Goal: Task Accomplishment & Management: Use online tool/utility

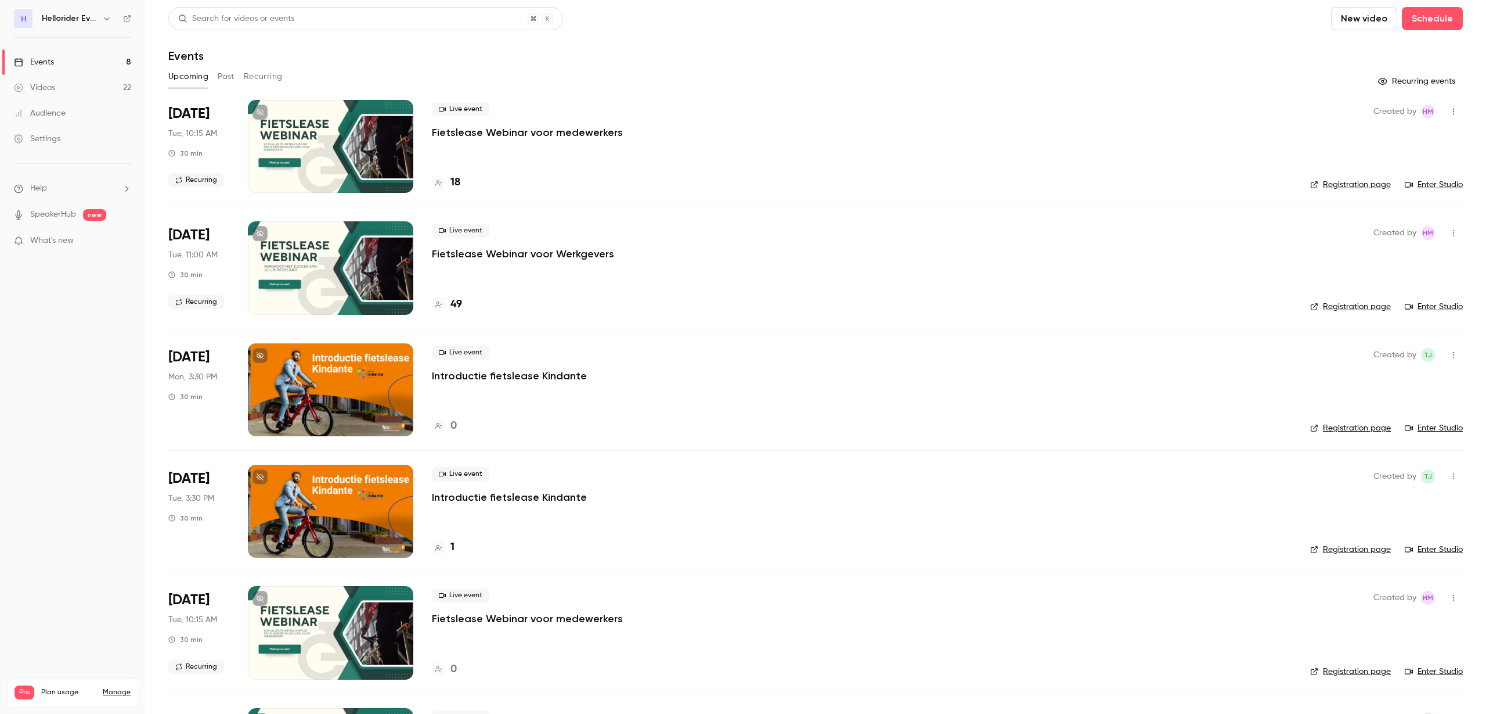
click at [529, 251] on p "Fietslease Webinar voor Werkgevers" at bounding box center [523, 254] width 182 height 14
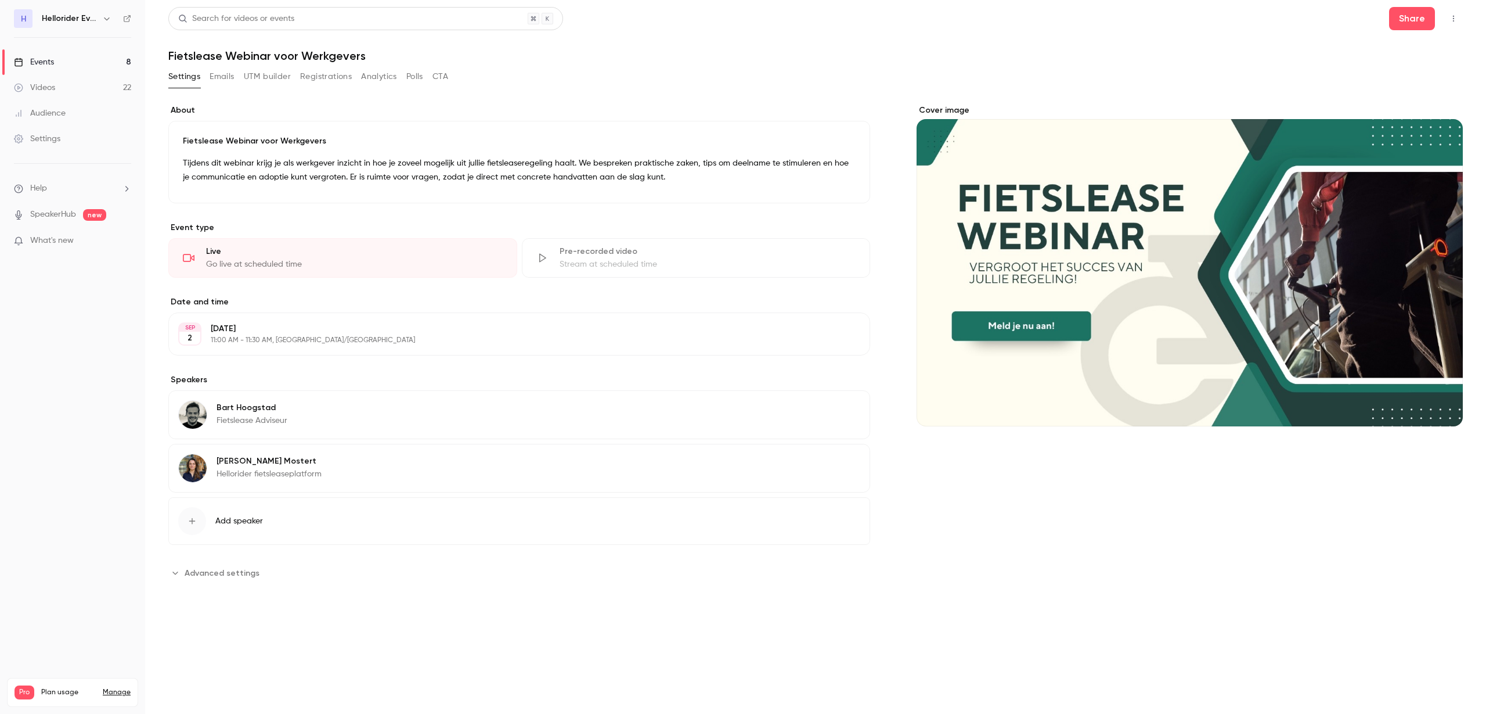
click at [338, 78] on button "Registrations" at bounding box center [326, 76] width 52 height 19
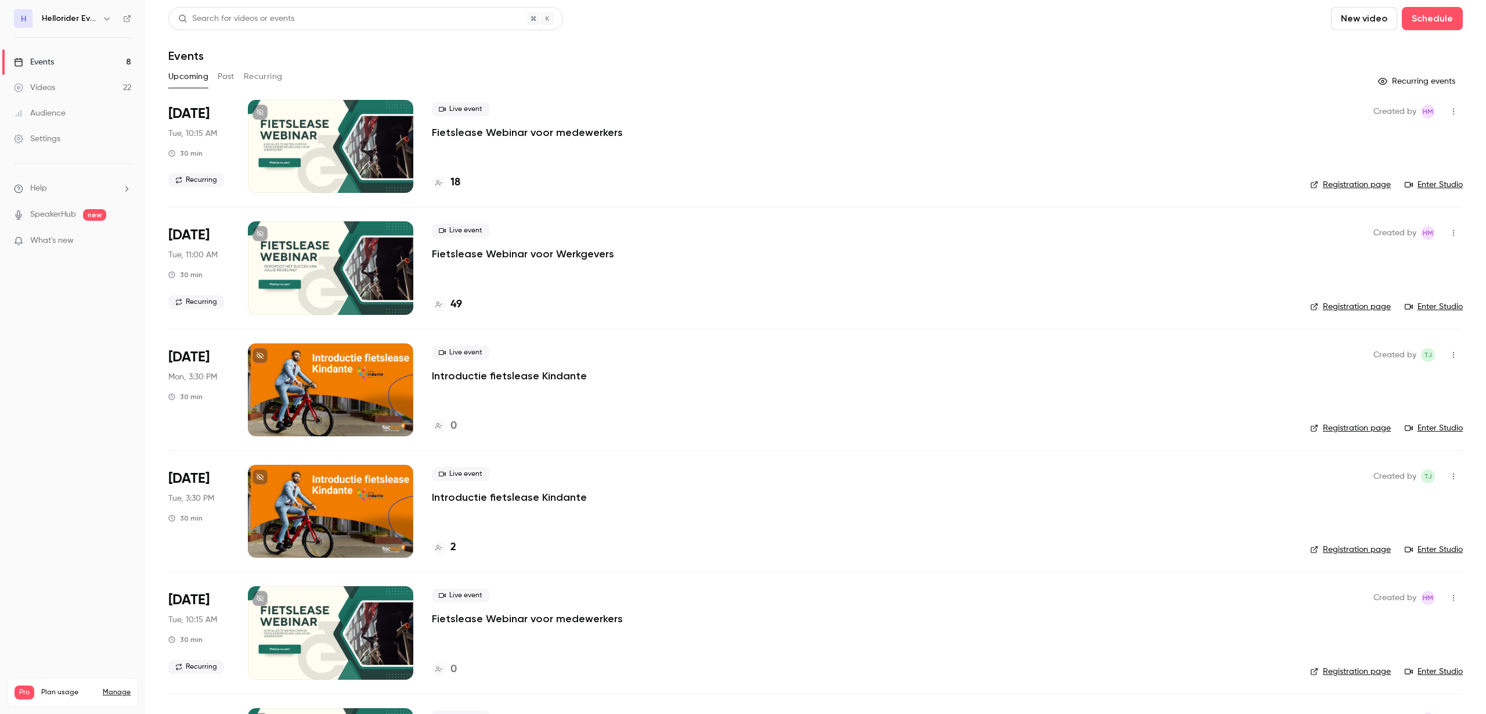
click at [1338, 17] on button "New video" at bounding box center [1364, 18] width 66 height 23
click at [1397, 49] on div "Record" at bounding box center [1396, 51] width 88 height 12
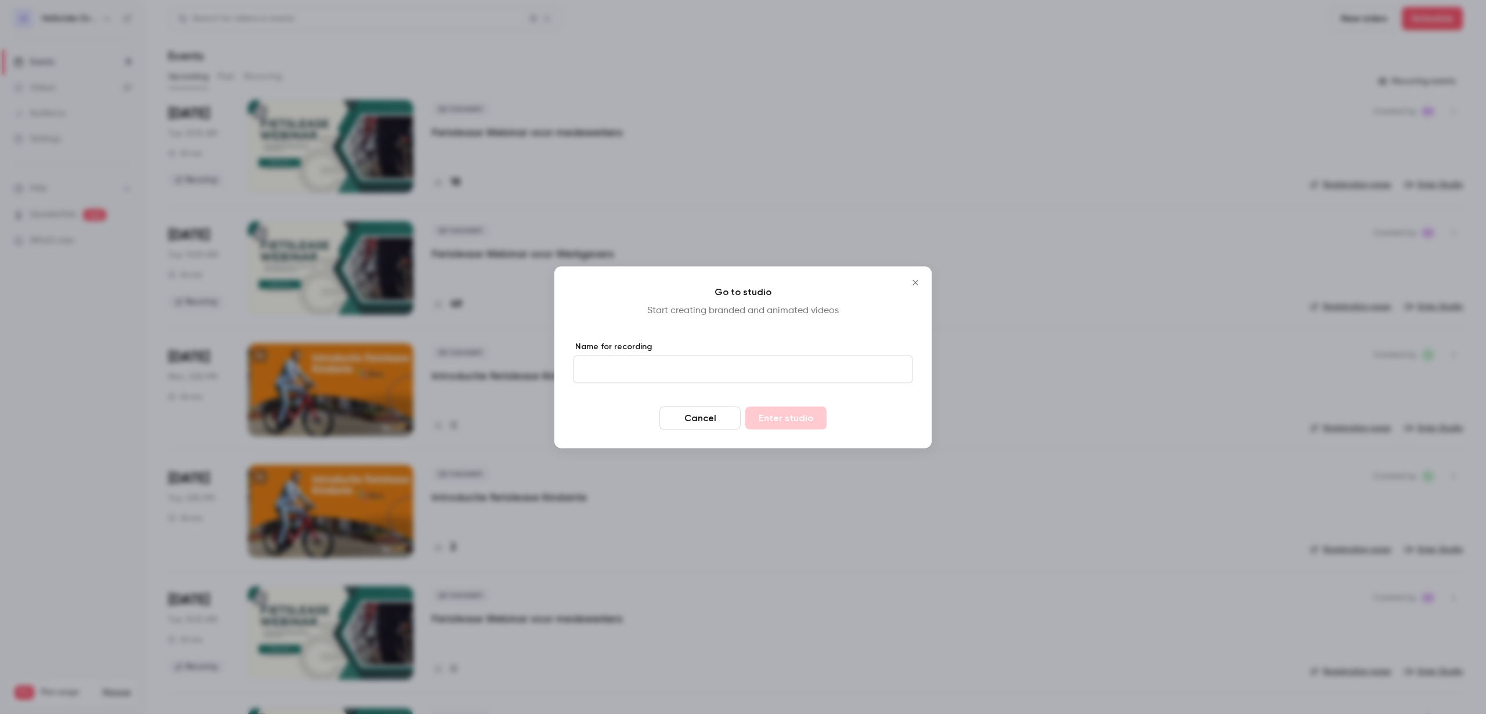
click at [730, 379] on input "Name for recording" at bounding box center [743, 369] width 340 height 28
type input "**********"
click at [797, 408] on button "Enter studio" at bounding box center [785, 417] width 81 height 23
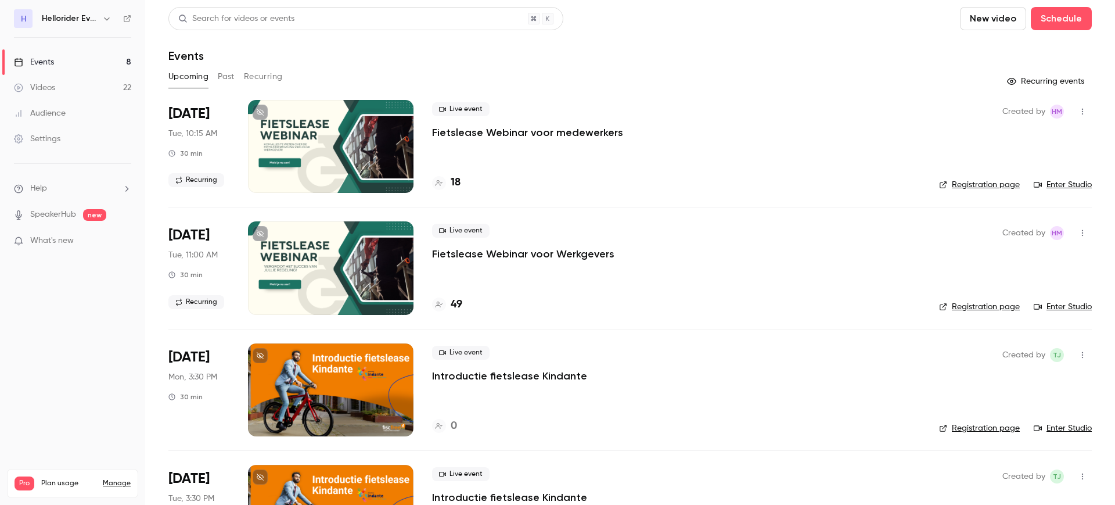
click at [224, 71] on button "Past" at bounding box center [226, 76] width 17 height 19
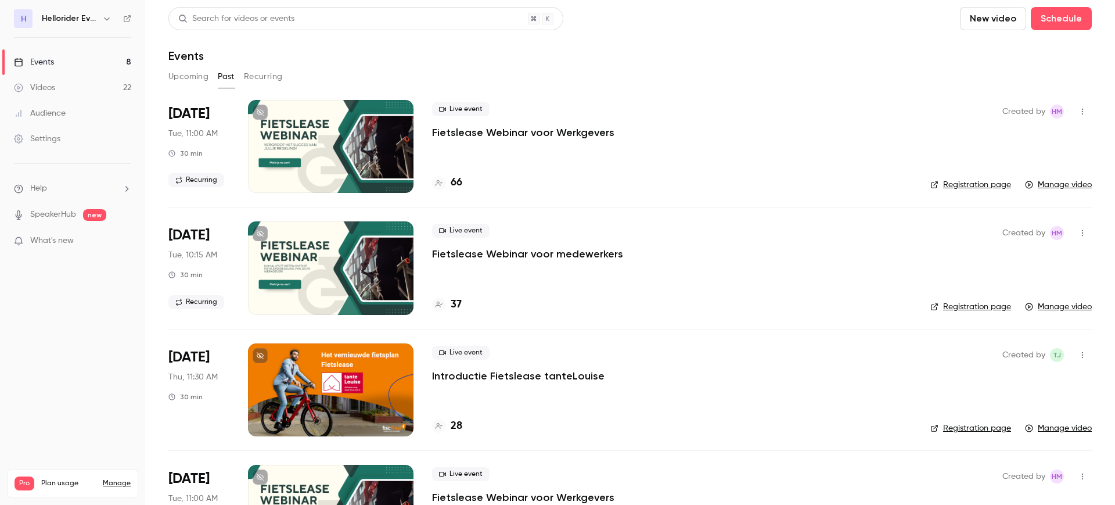
click at [65, 59] on link "Events 8" at bounding box center [72, 62] width 145 height 26
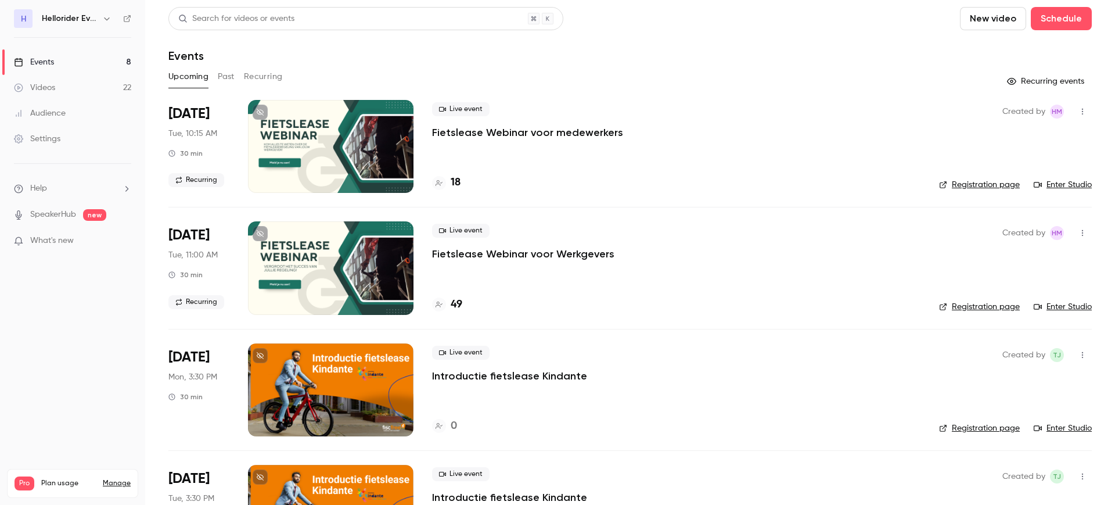
click at [536, 136] on p "Fietslease Webinar voor medewerkers" at bounding box center [527, 132] width 191 height 14
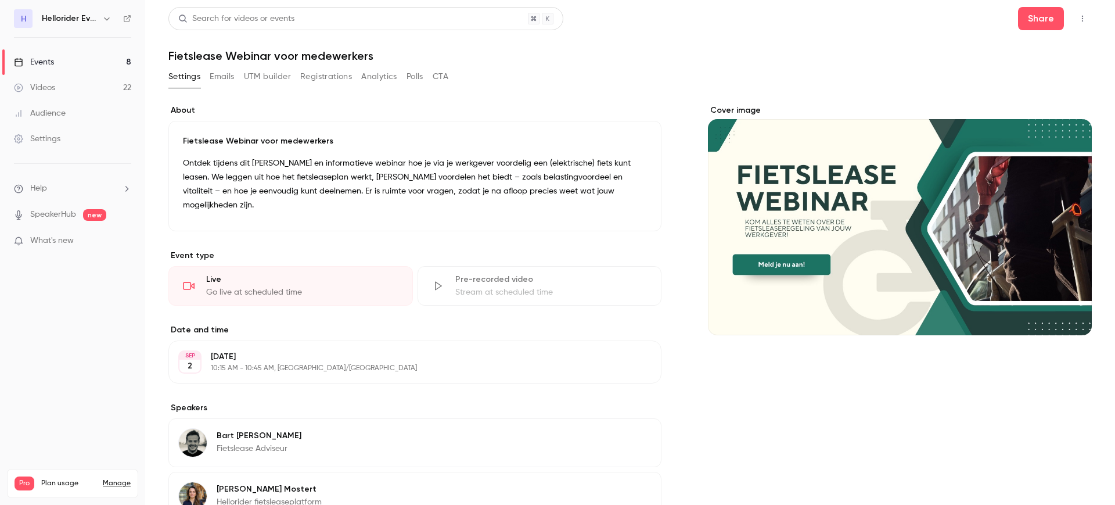
click at [344, 73] on button "Registrations" at bounding box center [326, 76] width 52 height 19
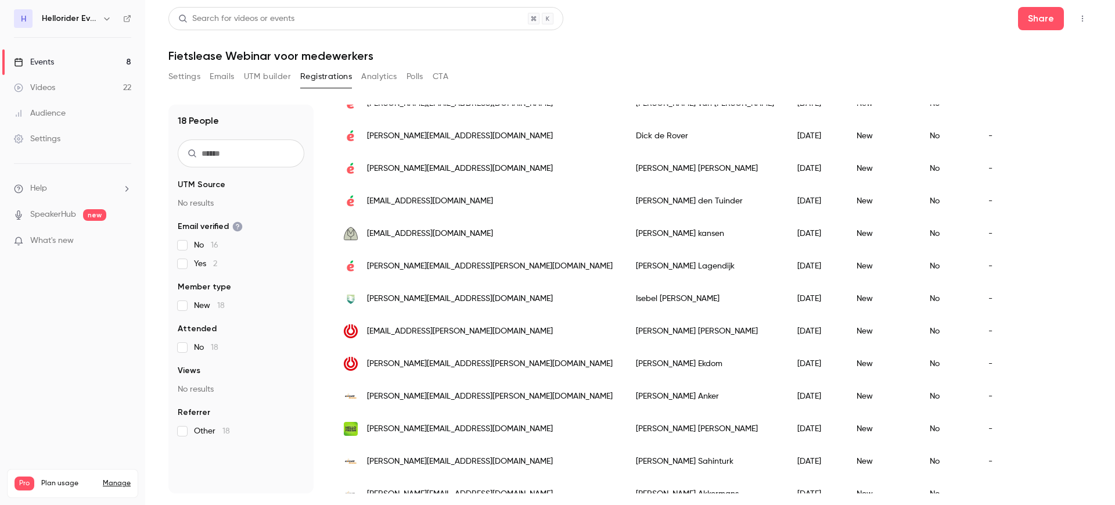
scroll to position [319, 0]
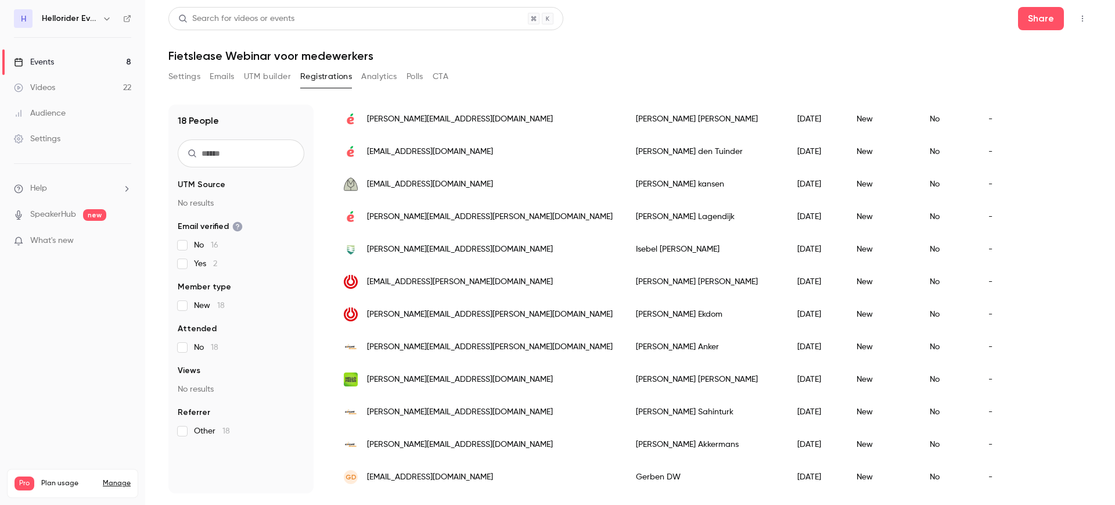
drag, startPoint x: 95, startPoint y: 54, endPoint x: 112, endPoint y: 57, distance: 17.8
click at [95, 54] on link "Events 8" at bounding box center [72, 62] width 145 height 26
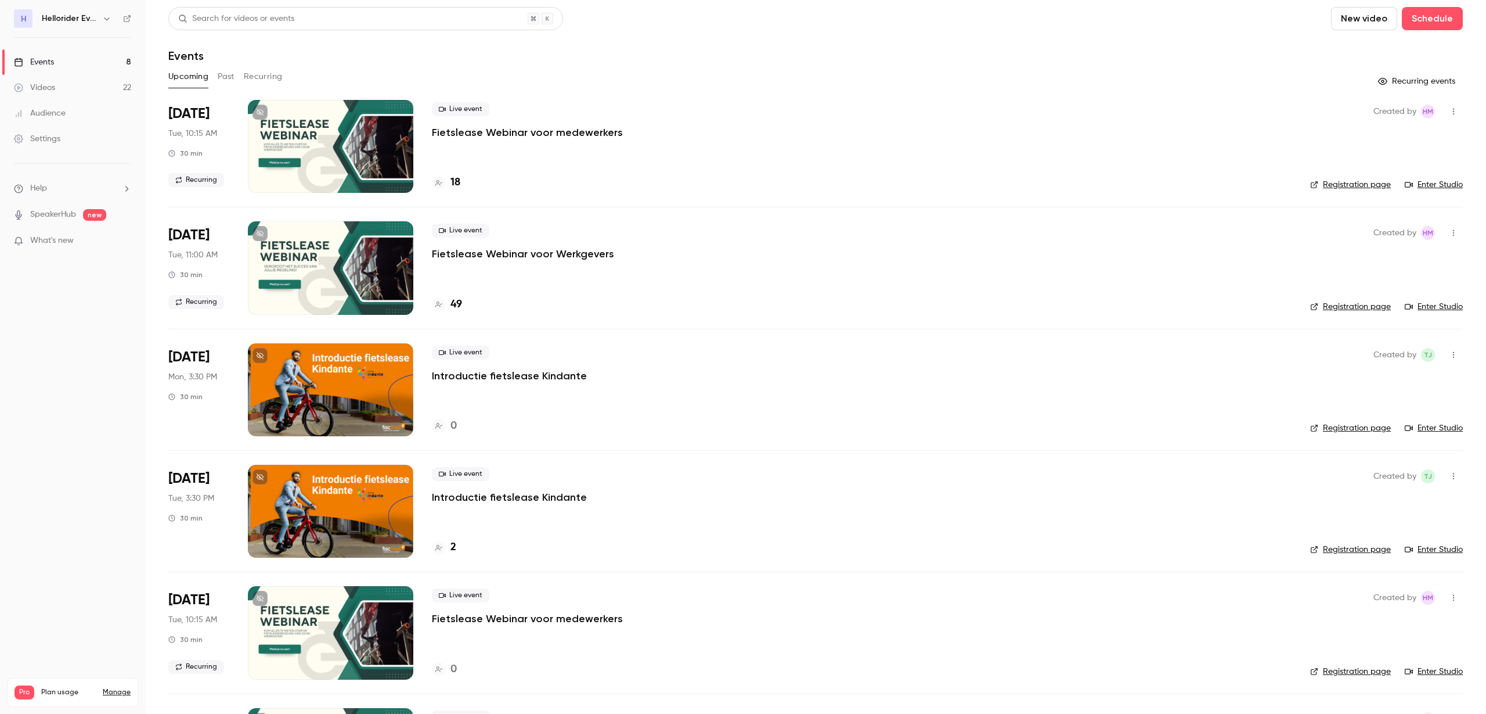
click at [508, 255] on p "Fietslease Webinar voor Werkgevers" at bounding box center [523, 254] width 182 height 14
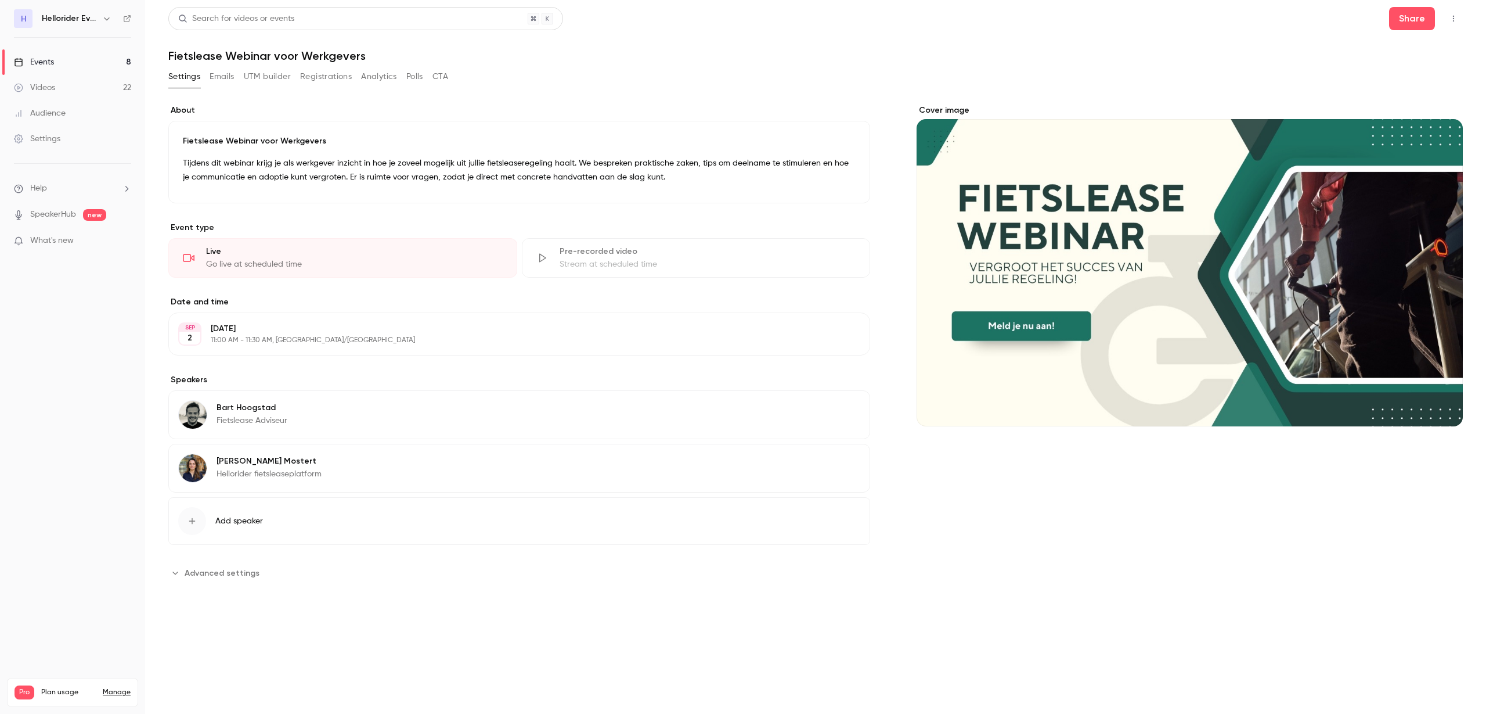
click at [1461, 21] on button "button" at bounding box center [1454, 18] width 19 height 19
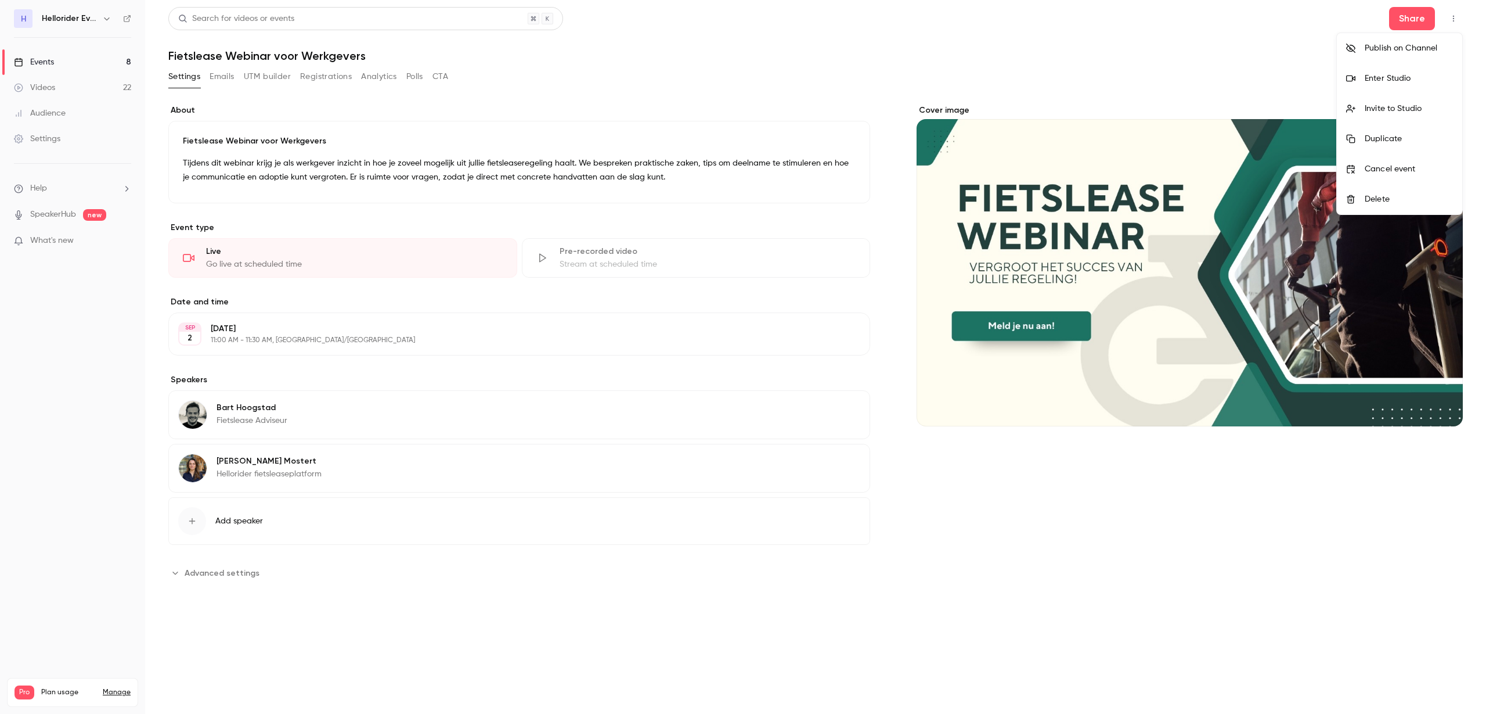
click at [1421, 75] on div "Enter Studio" at bounding box center [1409, 79] width 88 height 12
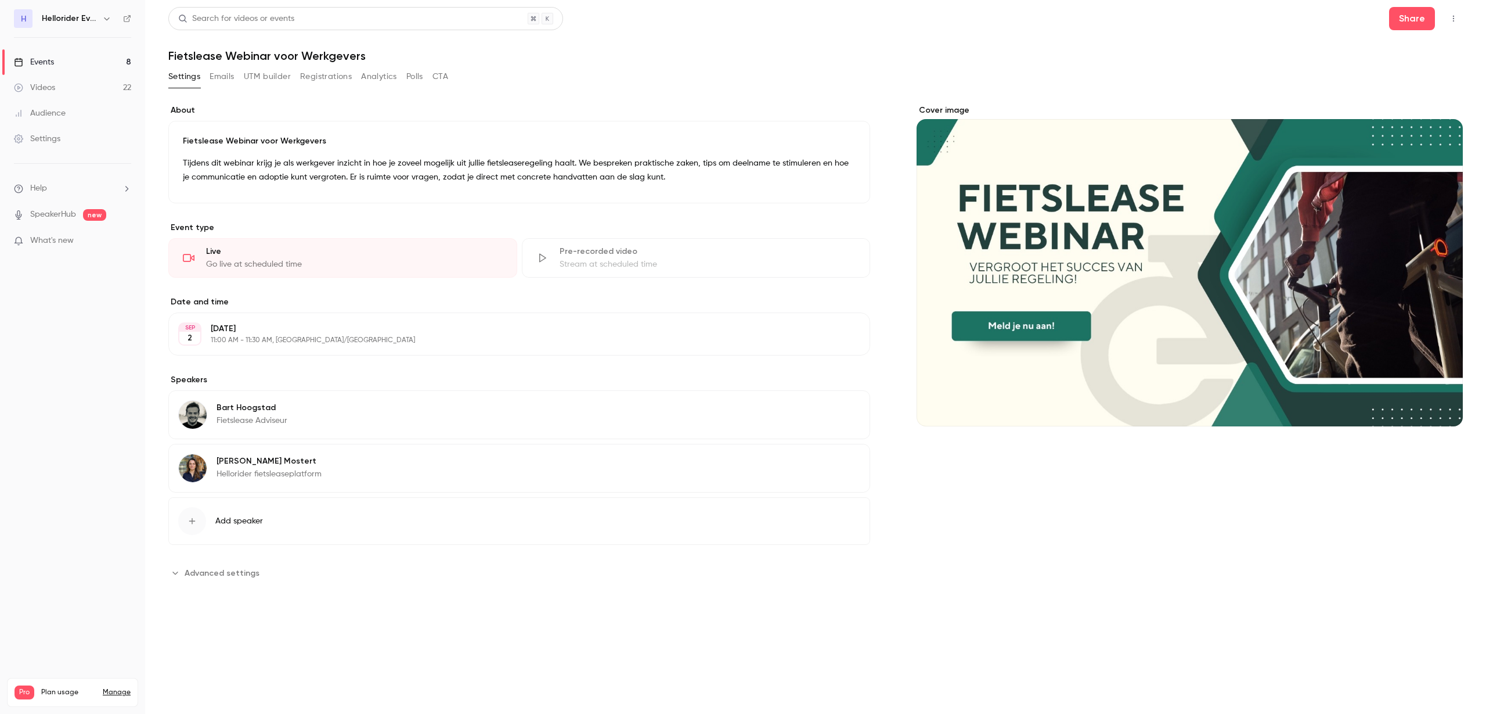
click at [77, 60] on link "Events 8" at bounding box center [72, 62] width 145 height 26
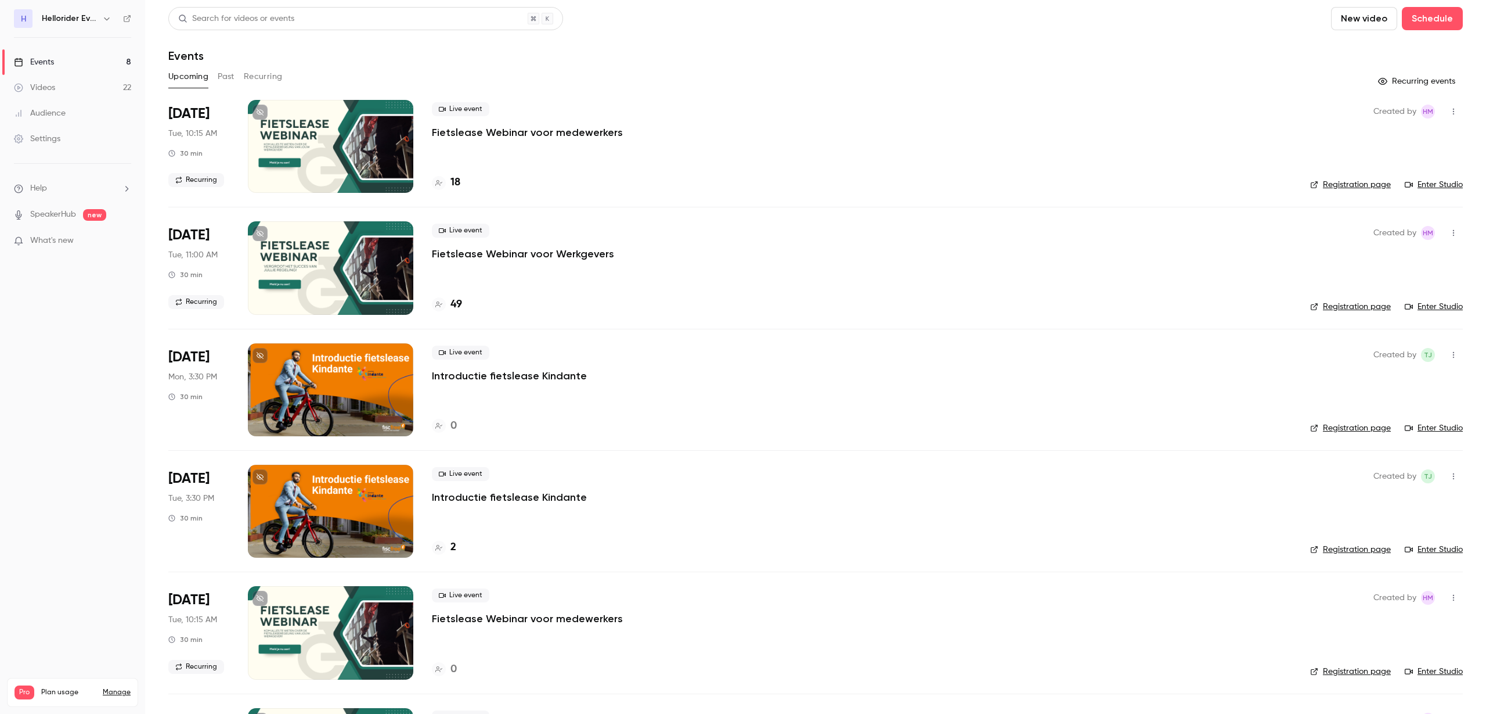
click at [536, 134] on p "Fietslease Webinar voor medewerkers" at bounding box center [527, 132] width 191 height 14
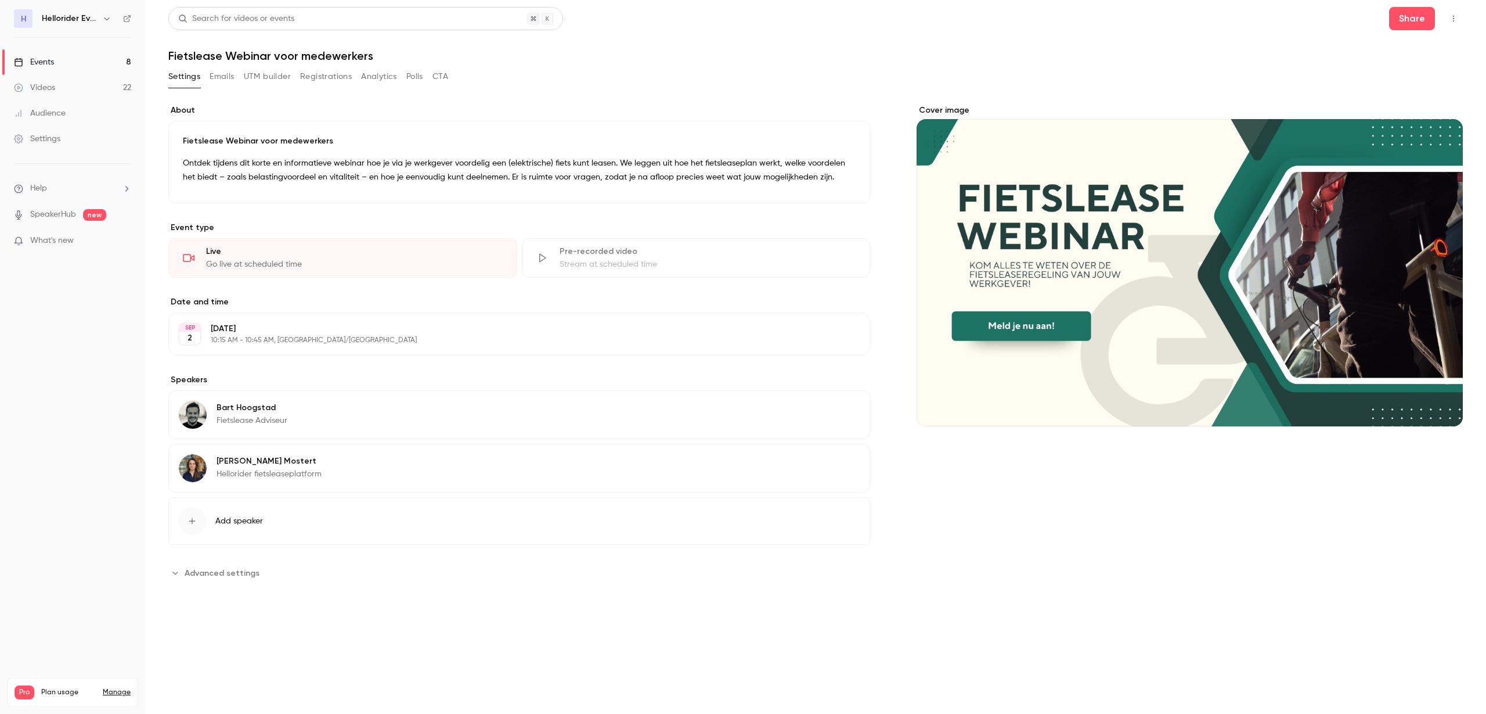
click at [1459, 15] on button "button" at bounding box center [1454, 18] width 19 height 19
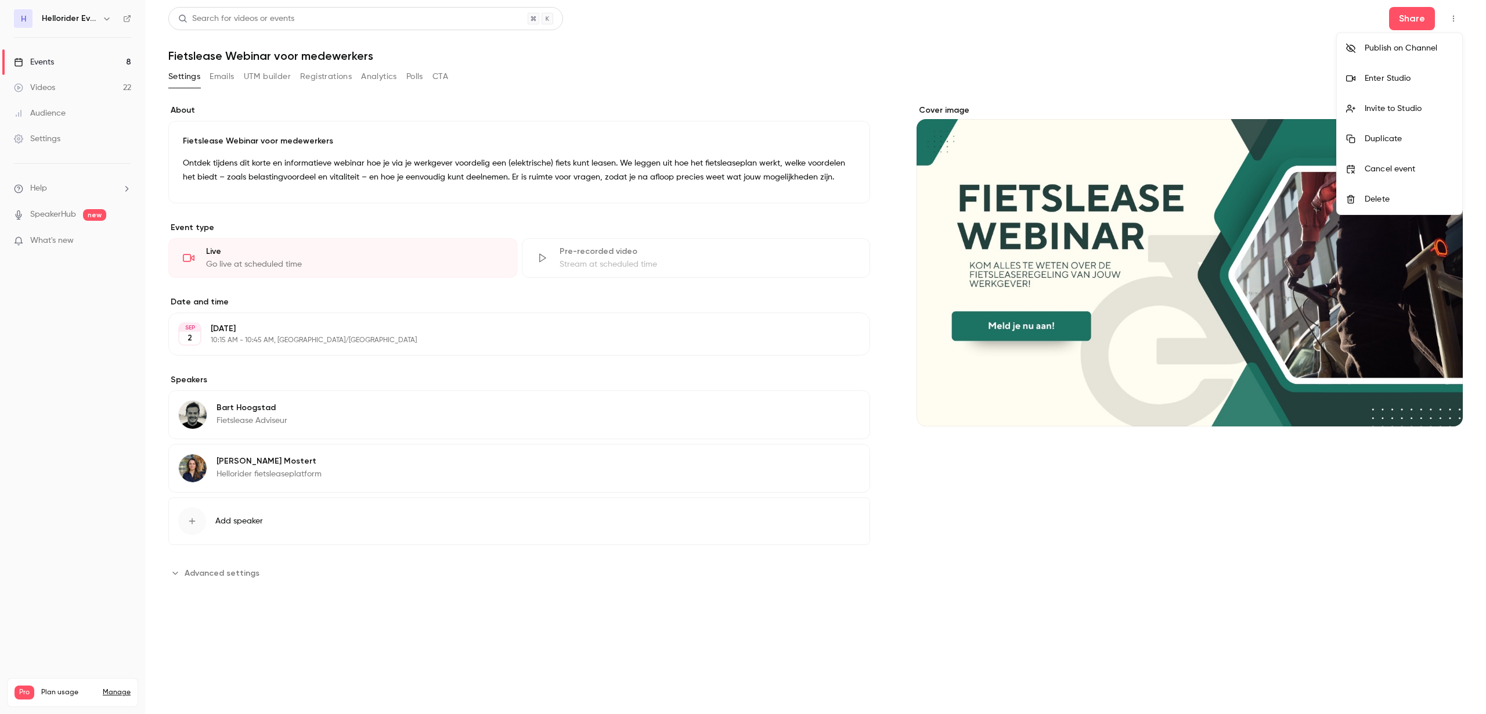
click at [1417, 75] on div "Enter Studio" at bounding box center [1409, 79] width 88 height 12
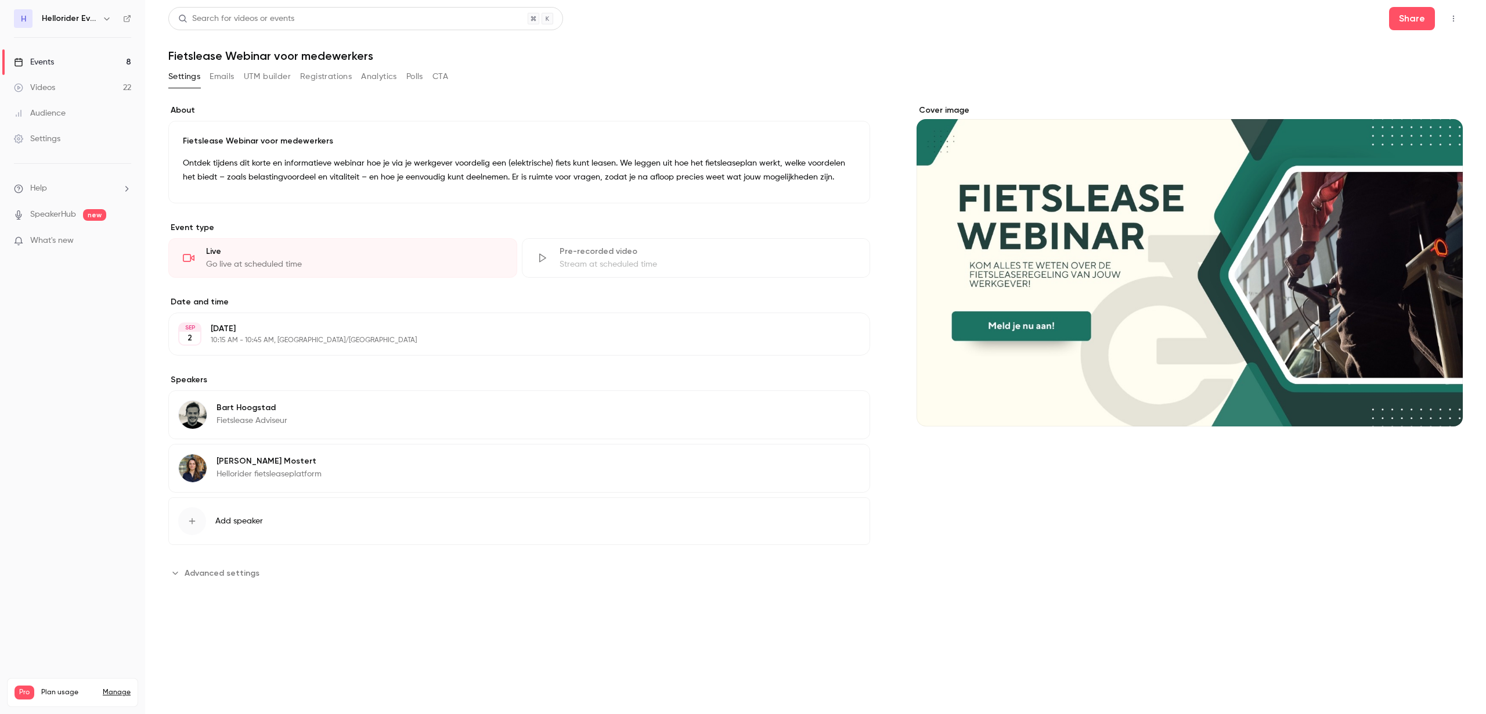
click at [48, 53] on link "Events 8" at bounding box center [72, 62] width 145 height 26
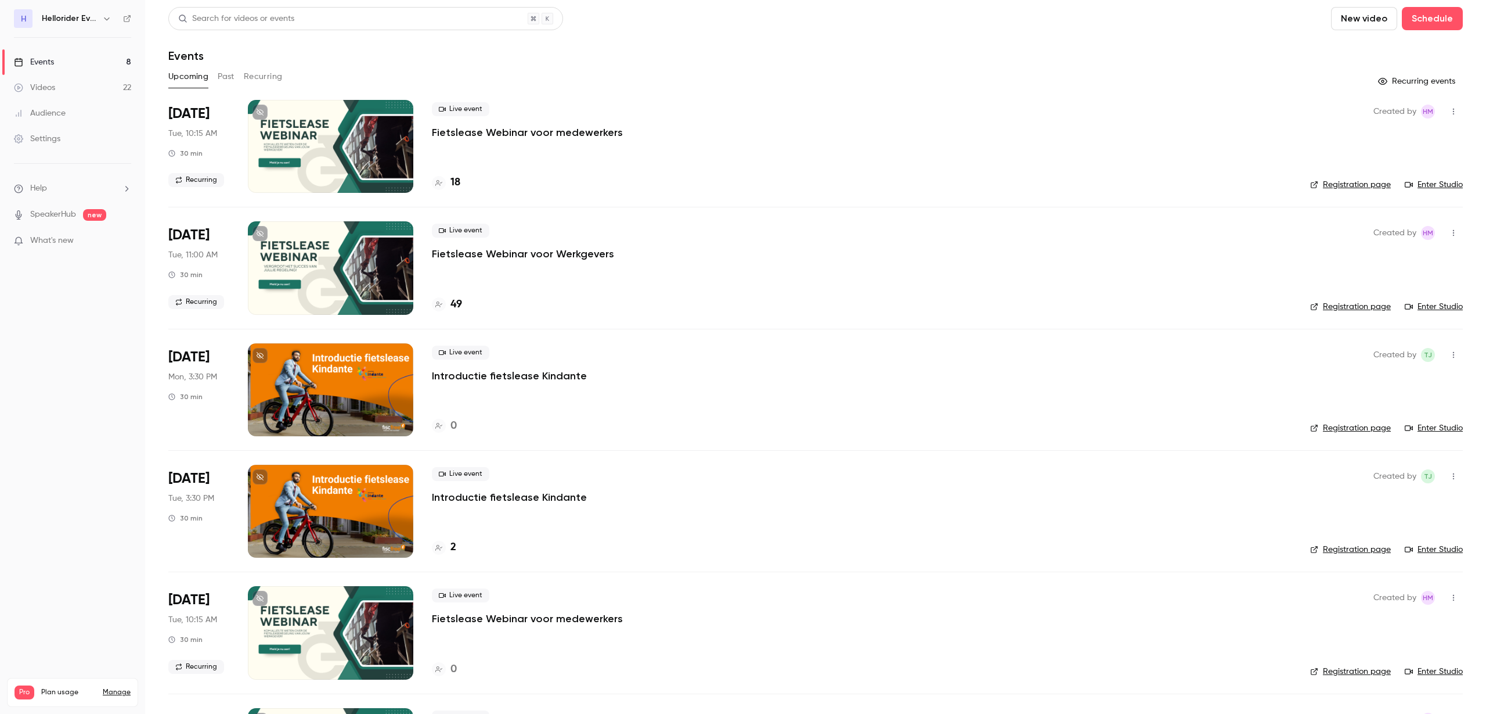
click at [523, 254] on p "Fietslease Webinar voor Werkgevers" at bounding box center [523, 254] width 182 height 14
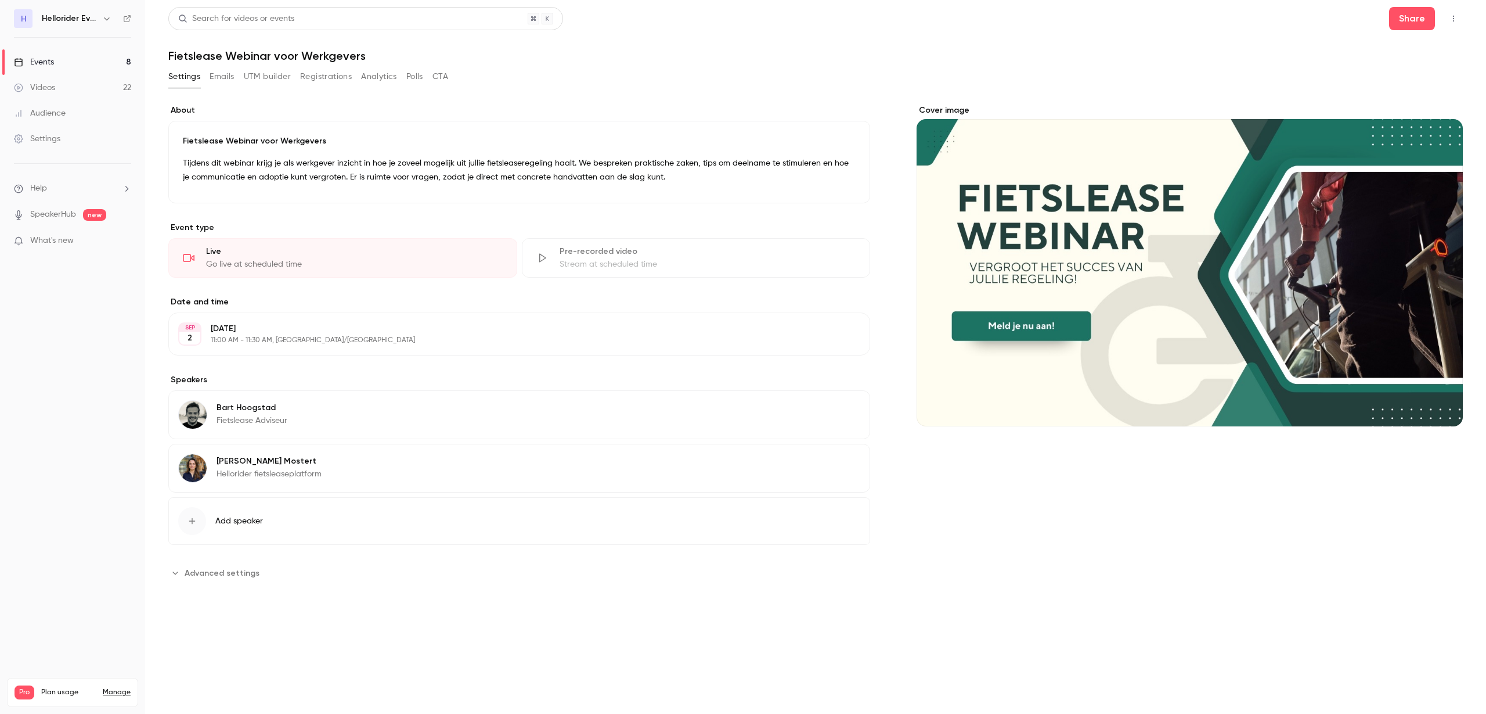
click at [1450, 21] on icon "button" at bounding box center [1453, 19] width 9 height 8
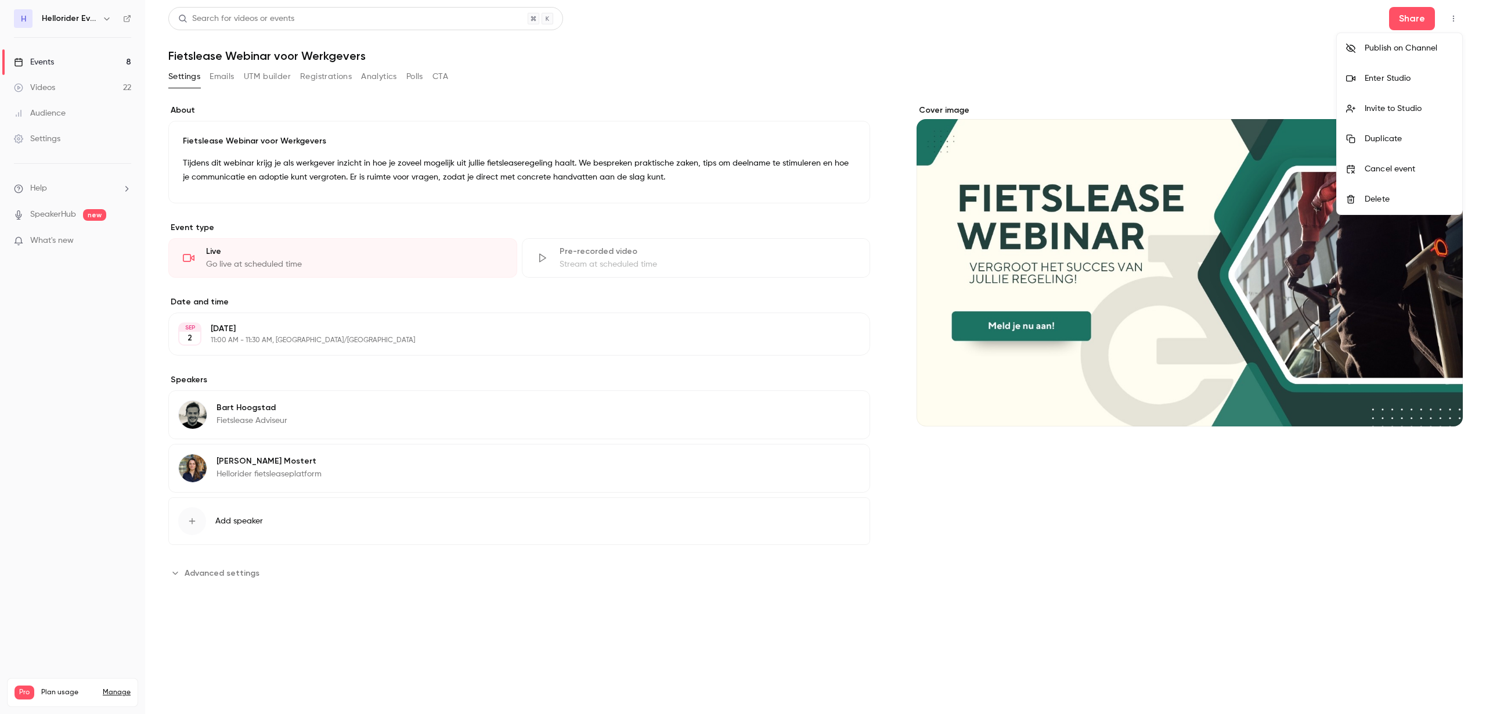
click at [1420, 76] on div "Enter Studio" at bounding box center [1409, 79] width 88 height 12
